Goal: Task Accomplishment & Management: Manage account settings

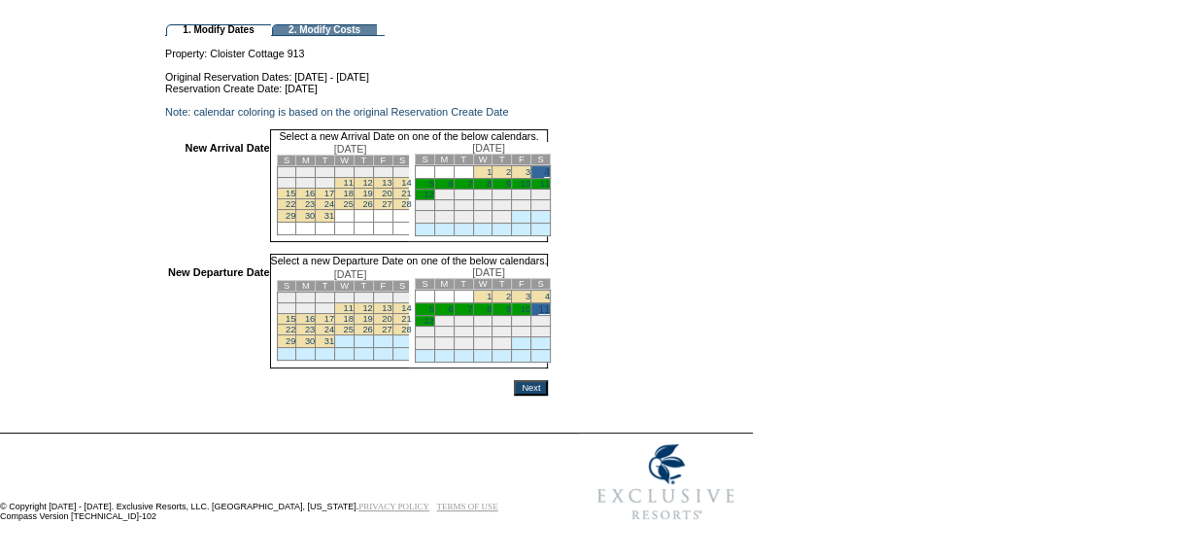
scroll to position [174, 0]
click at [548, 388] on input "Next" at bounding box center [531, 388] width 34 height 16
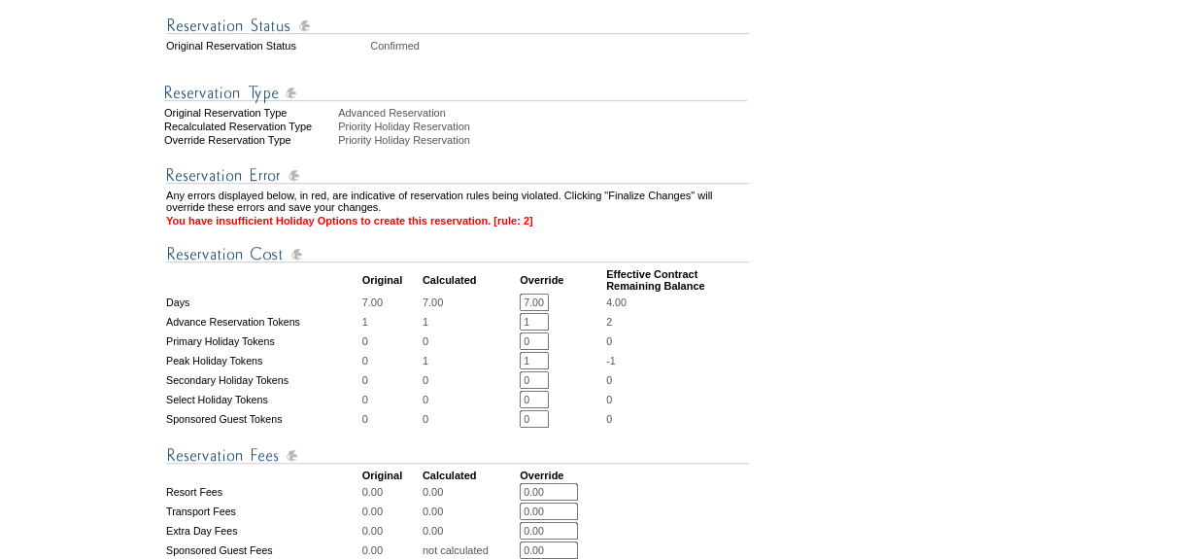
scroll to position [529, 0]
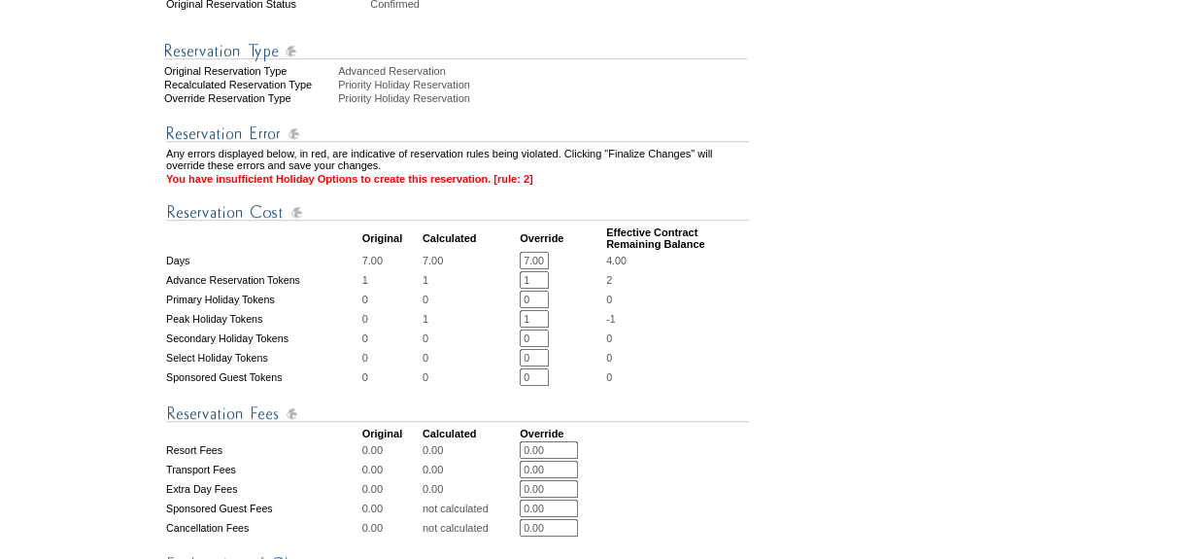
click at [537, 327] on input "1" at bounding box center [534, 318] width 29 height 17
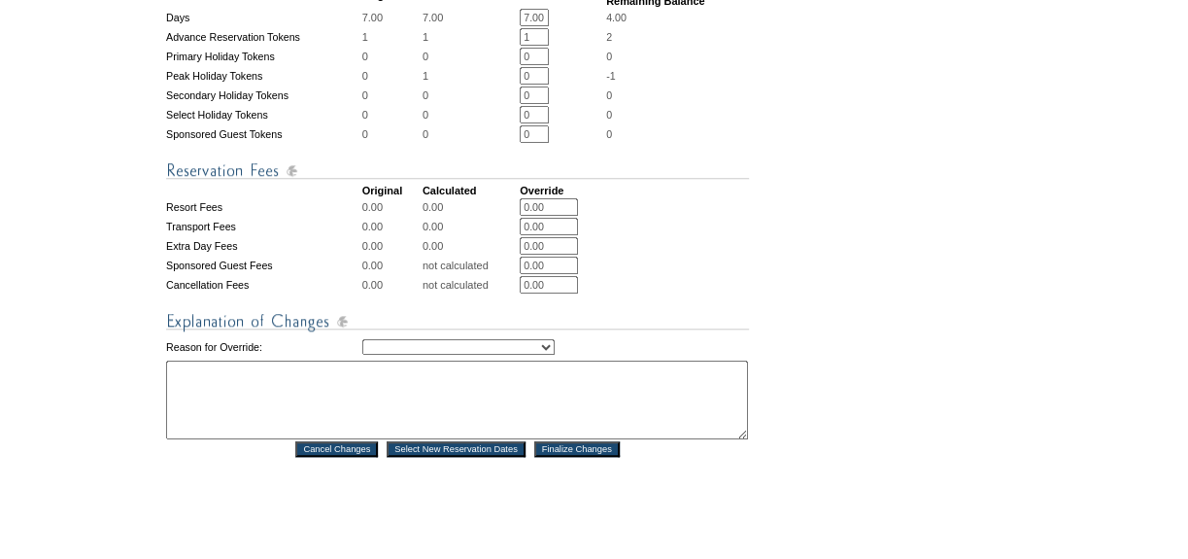
scroll to position [795, 0]
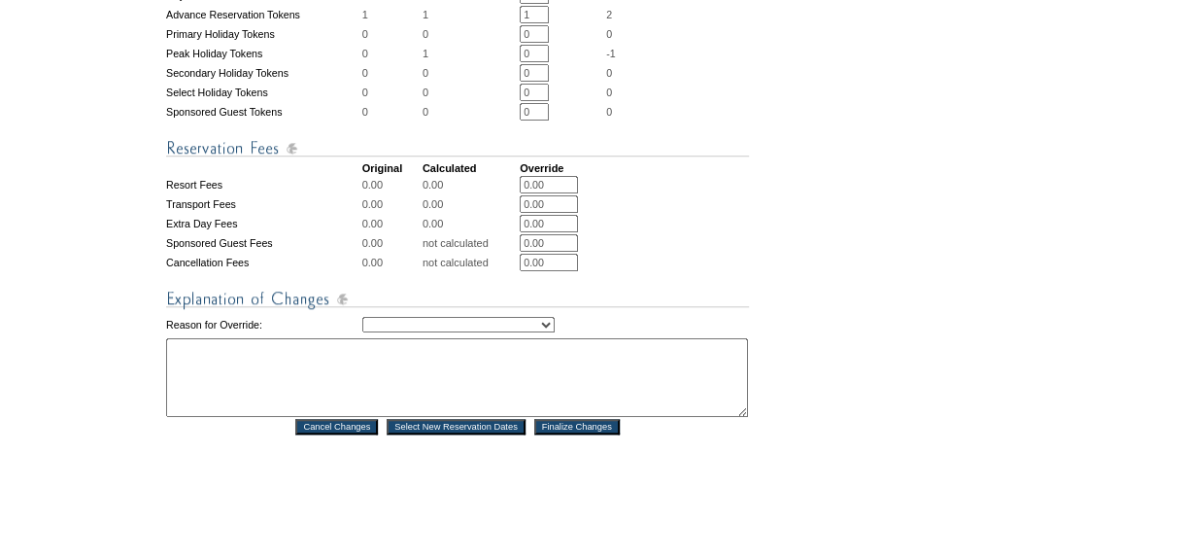
type input "0"
click at [471, 336] on td "Creating Continuous Stay Days Rebooked After Cancellation Editing Occupant Expe…" at bounding box center [555, 324] width 387 height 23
click at [471, 332] on select "Creating Continuous Stay Days Rebooked After Cancellation Editing Occupant Expe…" at bounding box center [458, 325] width 192 height 16
select select "1052"
click at [362, 332] on select "Creating Continuous Stay Days Rebooked After Cancellation Editing Occupant Expe…" at bounding box center [458, 325] width 192 height 16
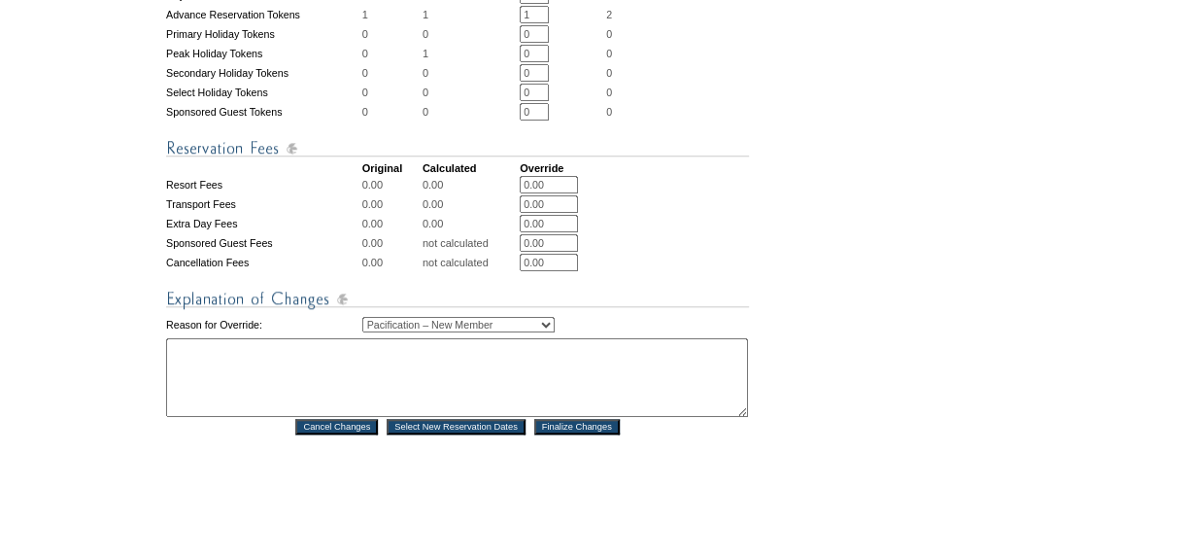
click at [269, 379] on textarea at bounding box center [457, 377] width 582 height 79
type textarea "S"
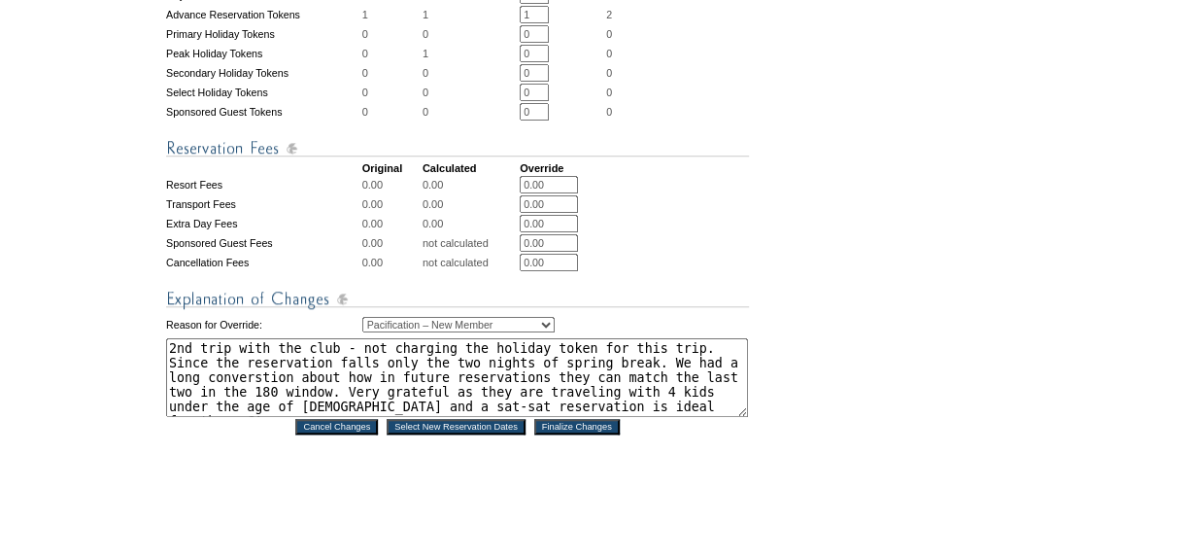
click at [386, 408] on textarea "2nd trip with the club - not charging the holiday token for this trip. Since th…" at bounding box center [457, 377] width 582 height 79
type textarea "2nd trip with the club - not charging the holiday token for this trip. Since th…"
click at [613, 434] on input "Finalize Changes" at bounding box center [576, 427] width 85 height 16
